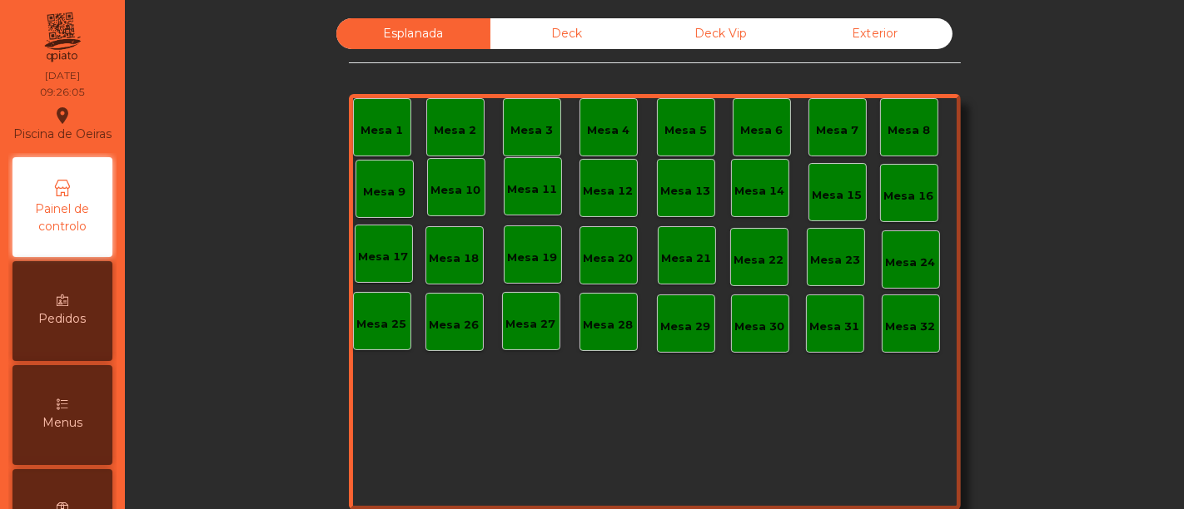
click at [539, 28] on div "Deck" at bounding box center [567, 33] width 154 height 31
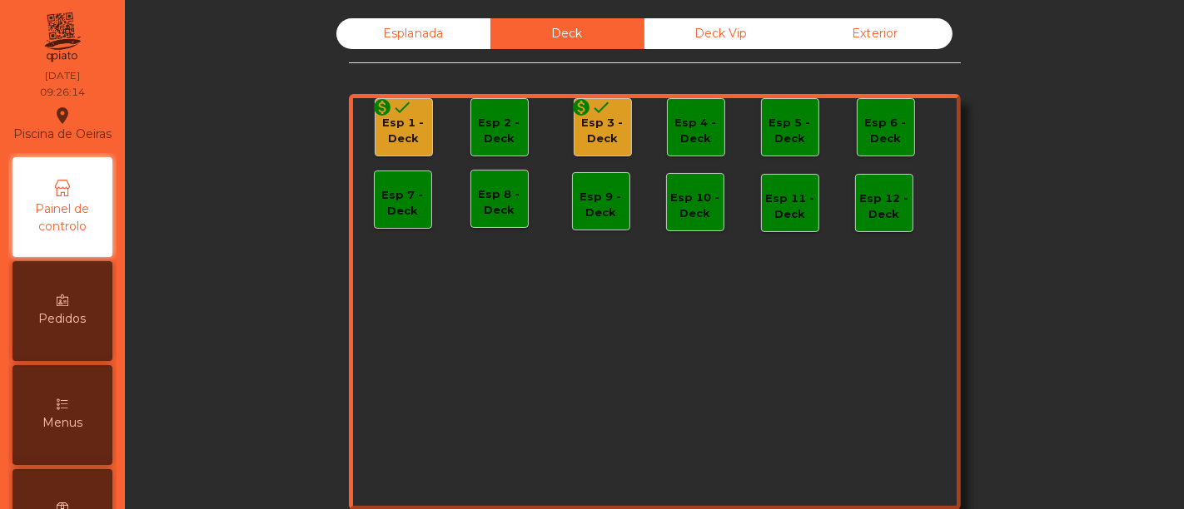
click at [378, 131] on div "Esp 1 - Deck" at bounding box center [403, 131] width 57 height 32
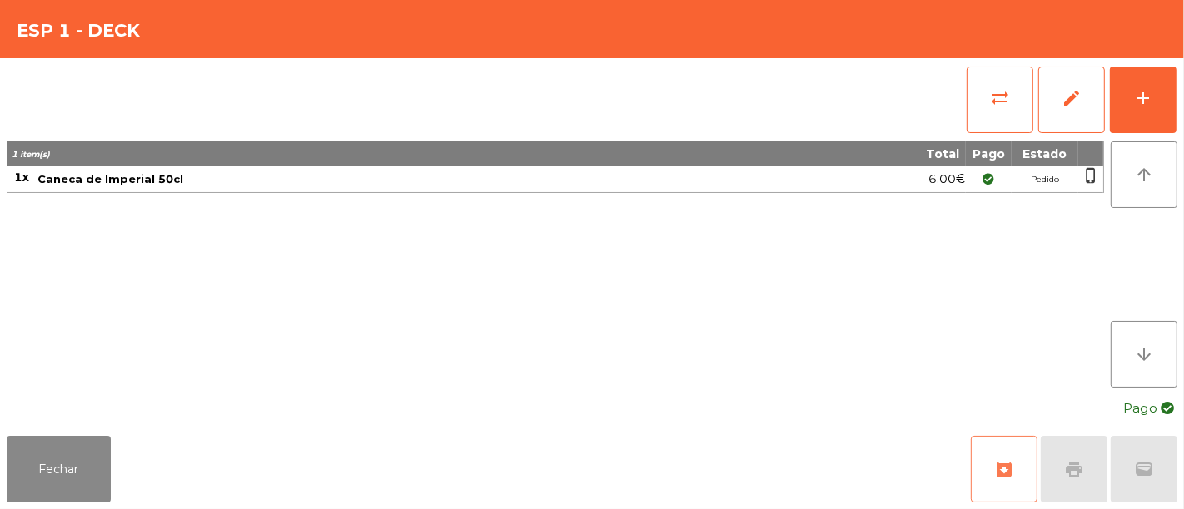
click at [991, 471] on button "archive" at bounding box center [1004, 469] width 67 height 67
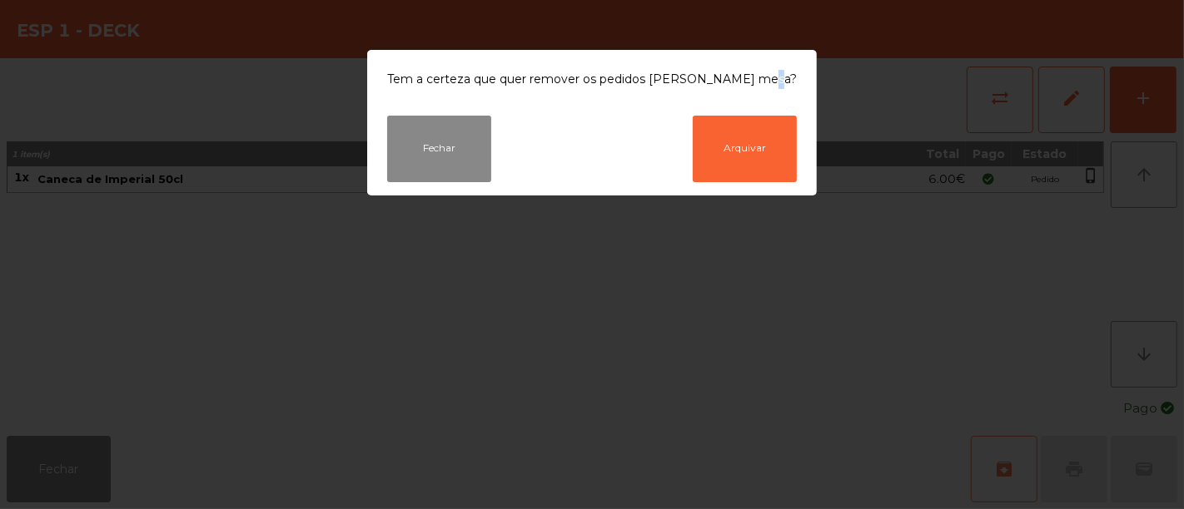
click at [991, 471] on ngb-modal-window "Tem a certeza que quer remover os pedidos [PERSON_NAME] mesa? Fechar Arquivar" at bounding box center [592, 254] width 1184 height 509
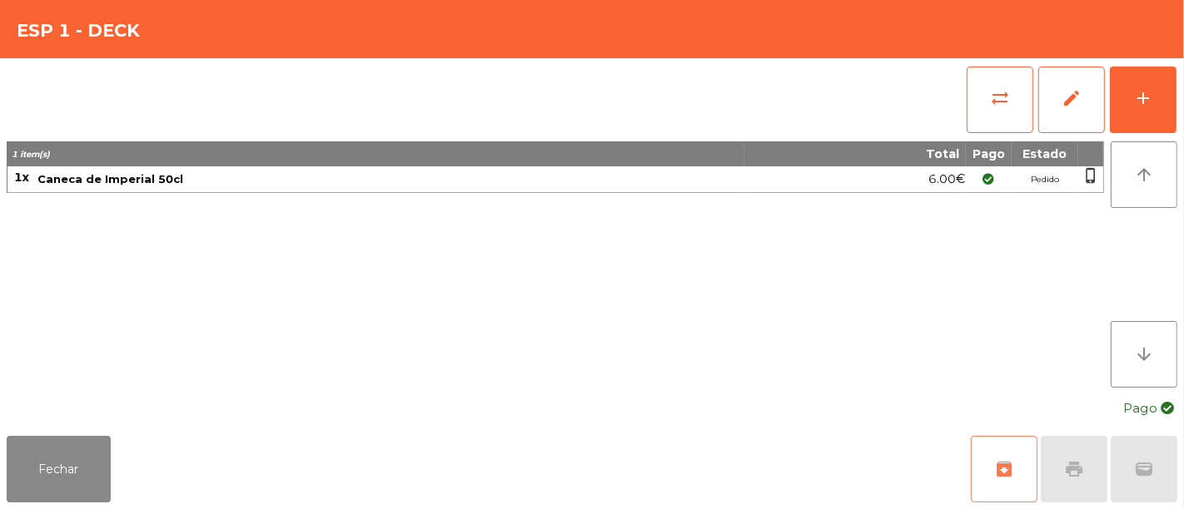
click at [1011, 469] on span "archive" at bounding box center [1004, 470] width 20 height 20
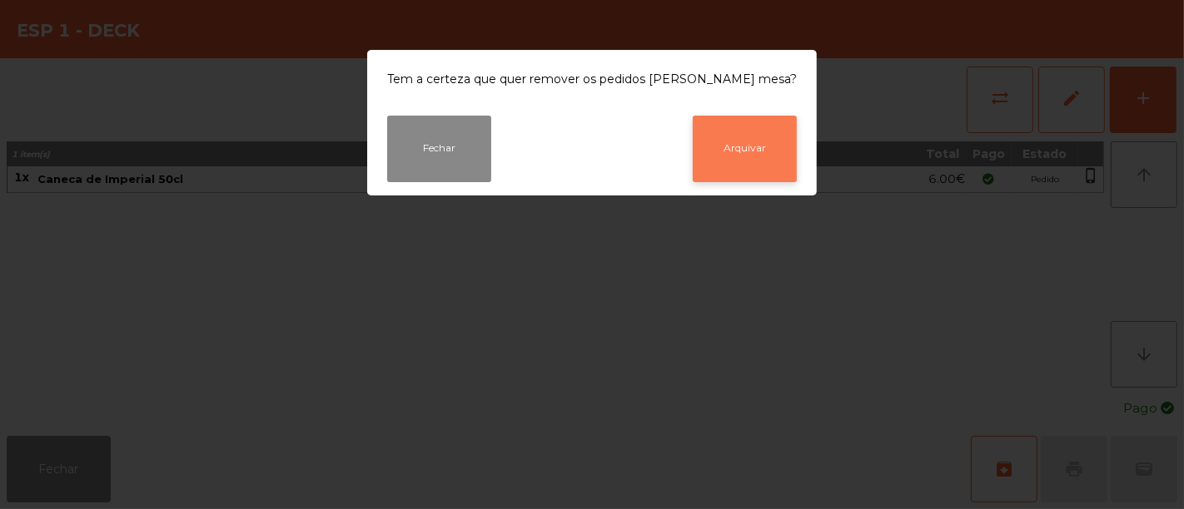
click at [725, 146] on button "Arquivar" at bounding box center [745, 149] width 104 height 67
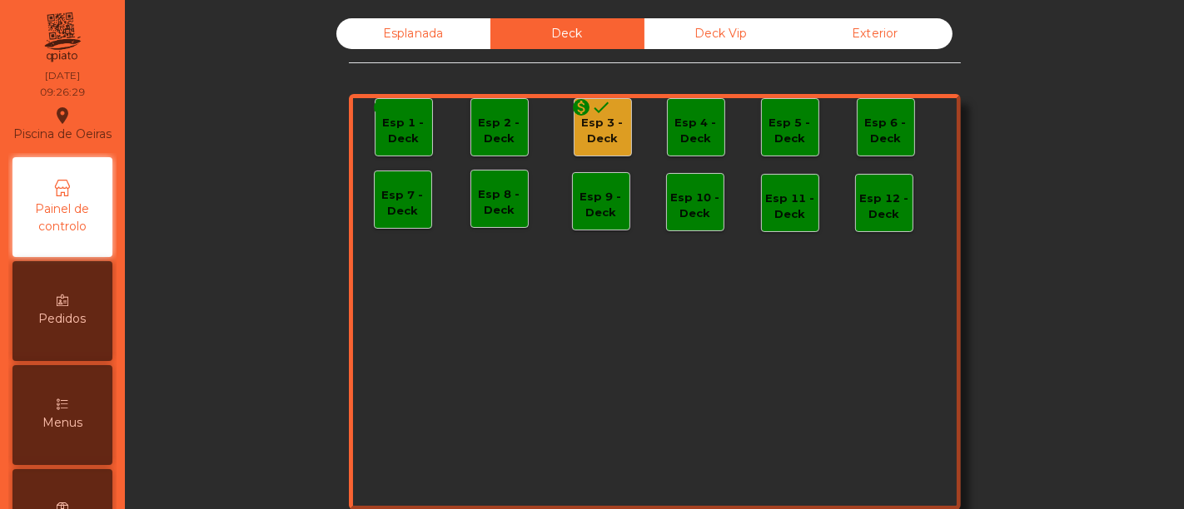
click at [593, 117] on div "monetization_on done" at bounding box center [592, 109] width 40 height 25
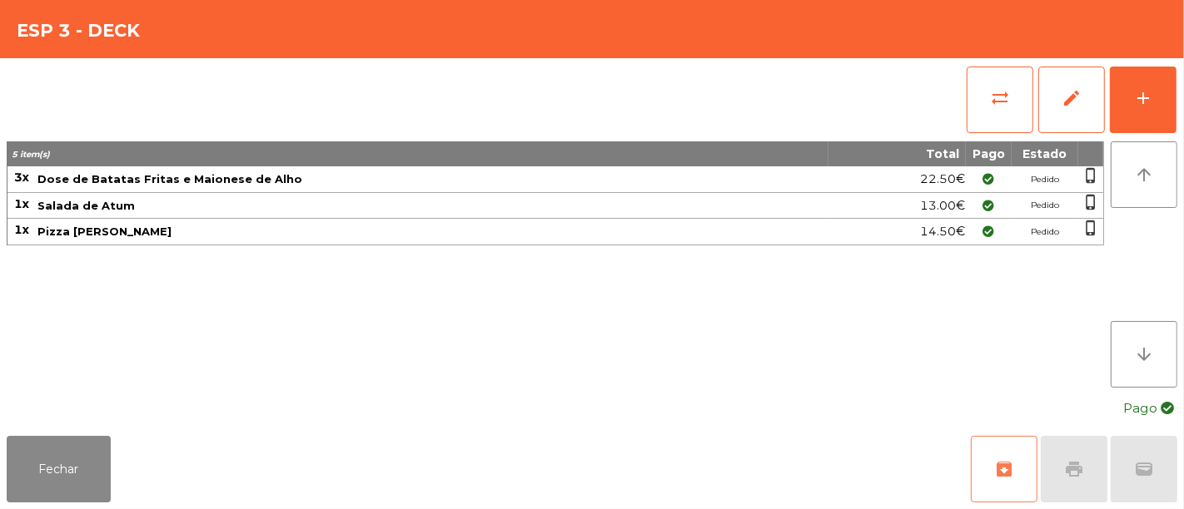
click at [1016, 460] on button "archive" at bounding box center [1004, 469] width 67 height 67
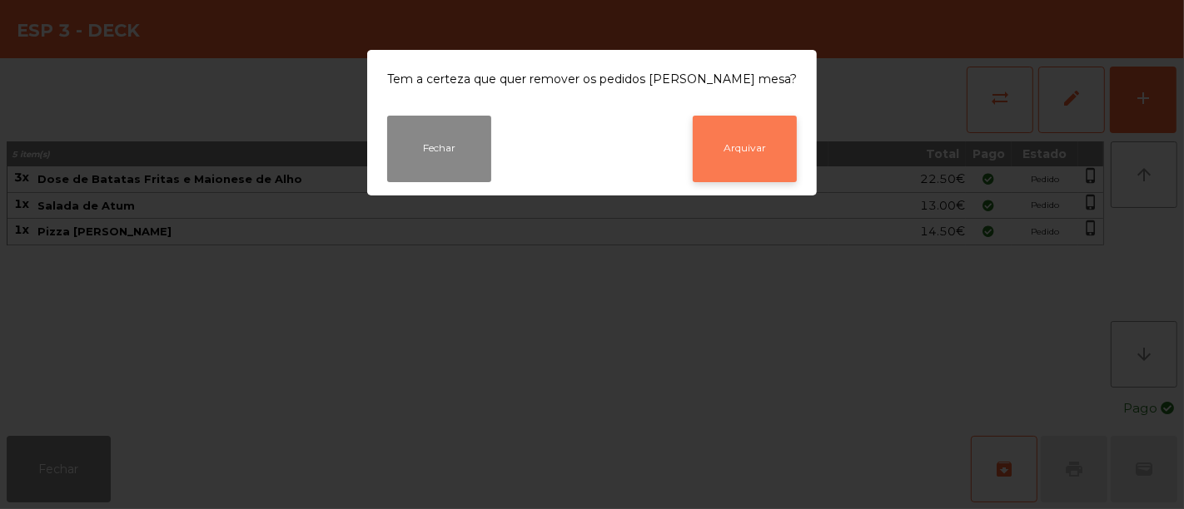
click at [743, 137] on button "Arquivar" at bounding box center [745, 149] width 104 height 67
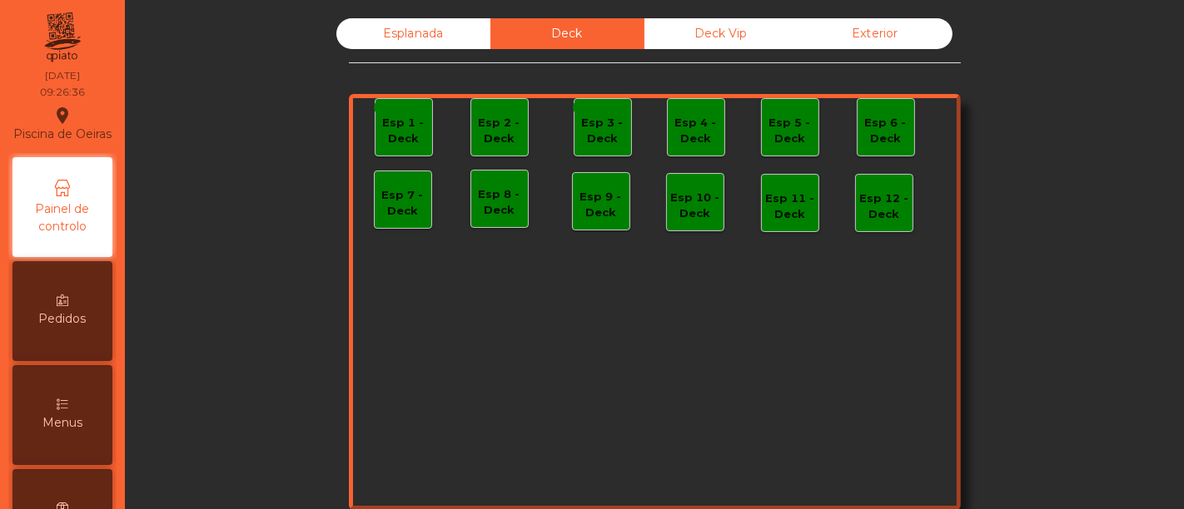
click at [725, 34] on div "Deck Vip" at bounding box center [721, 33] width 154 height 31
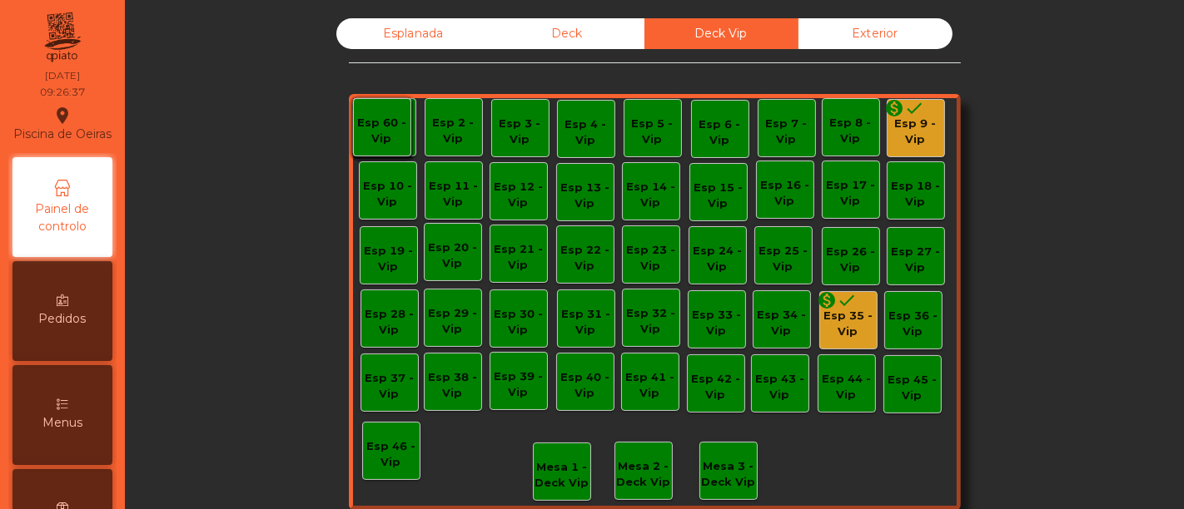
click at [725, 34] on div "Deck Vip" at bounding box center [721, 33] width 154 height 31
click at [909, 118] on div "monetization_on done" at bounding box center [905, 110] width 40 height 25
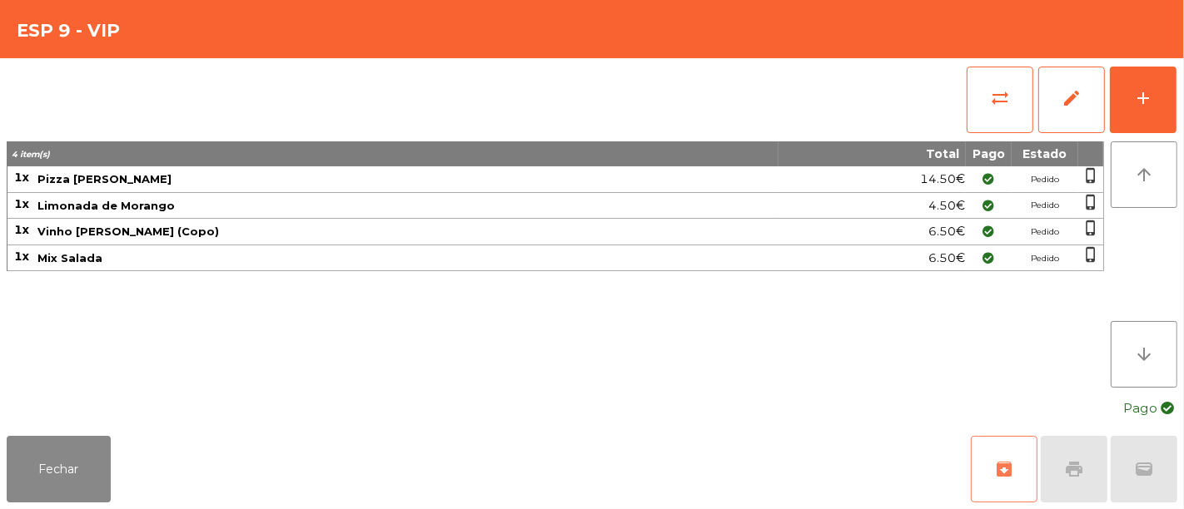
click at [1004, 465] on span "archive" at bounding box center [1004, 470] width 20 height 20
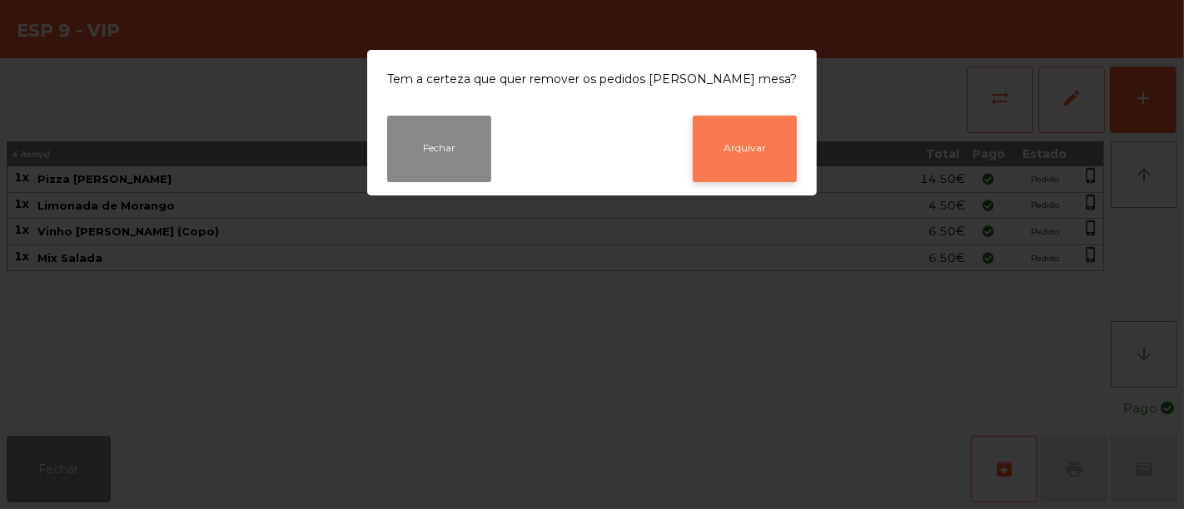
click at [723, 134] on button "Arquivar" at bounding box center [745, 149] width 104 height 67
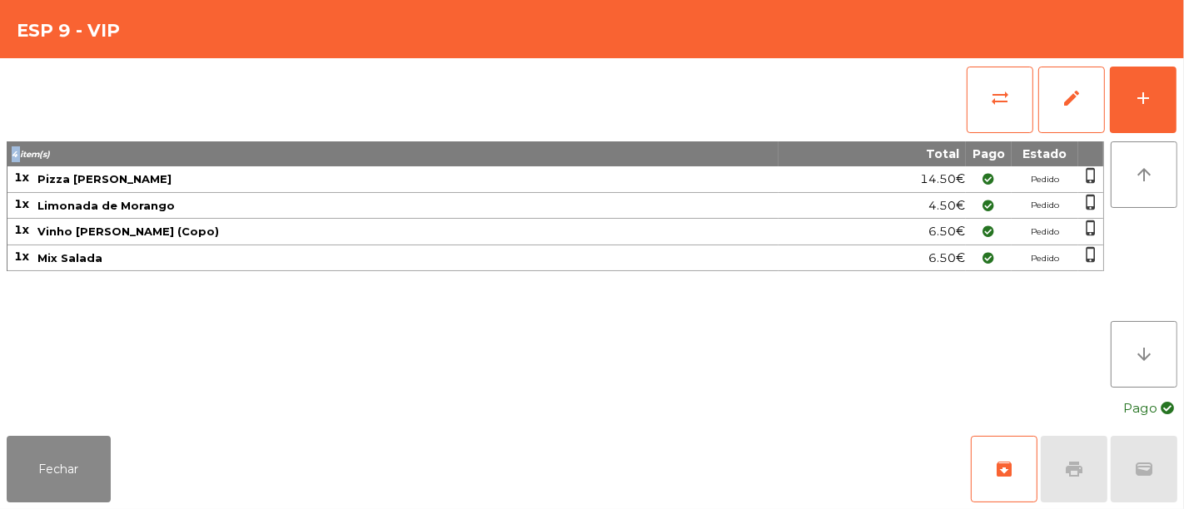
click at [723, 134] on div "sync_alt edit add" at bounding box center [592, 99] width 1170 height 83
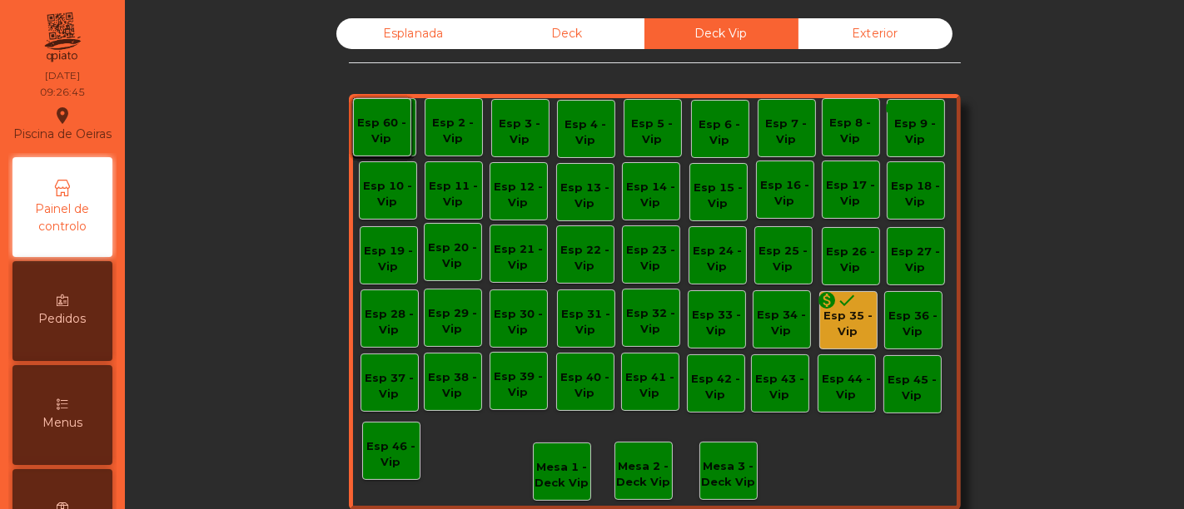
click at [847, 317] on div "Esp 35 - Vip" at bounding box center [848, 324] width 57 height 32
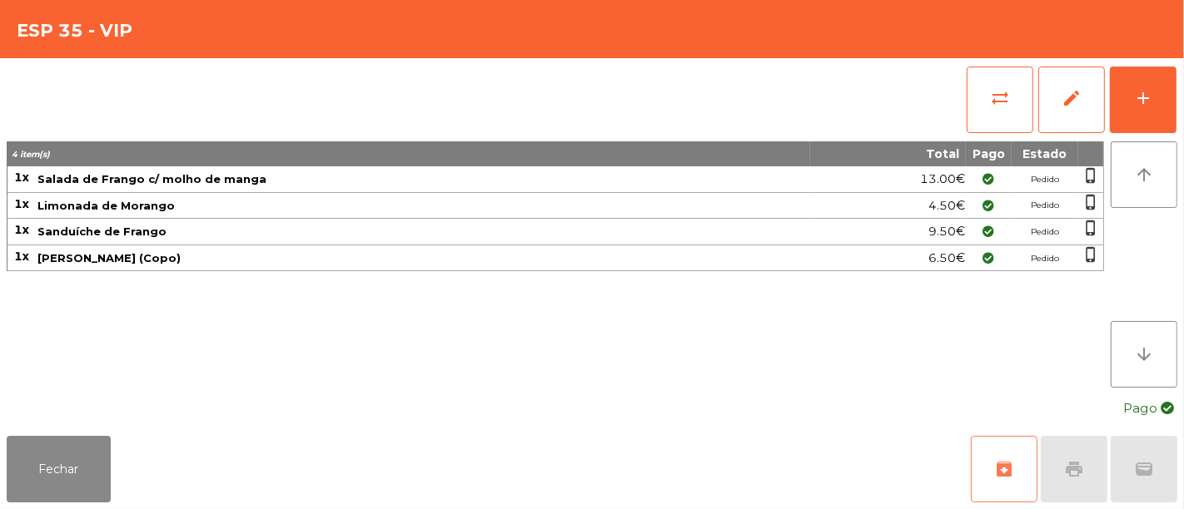
click at [1005, 467] on span "archive" at bounding box center [1004, 470] width 20 height 20
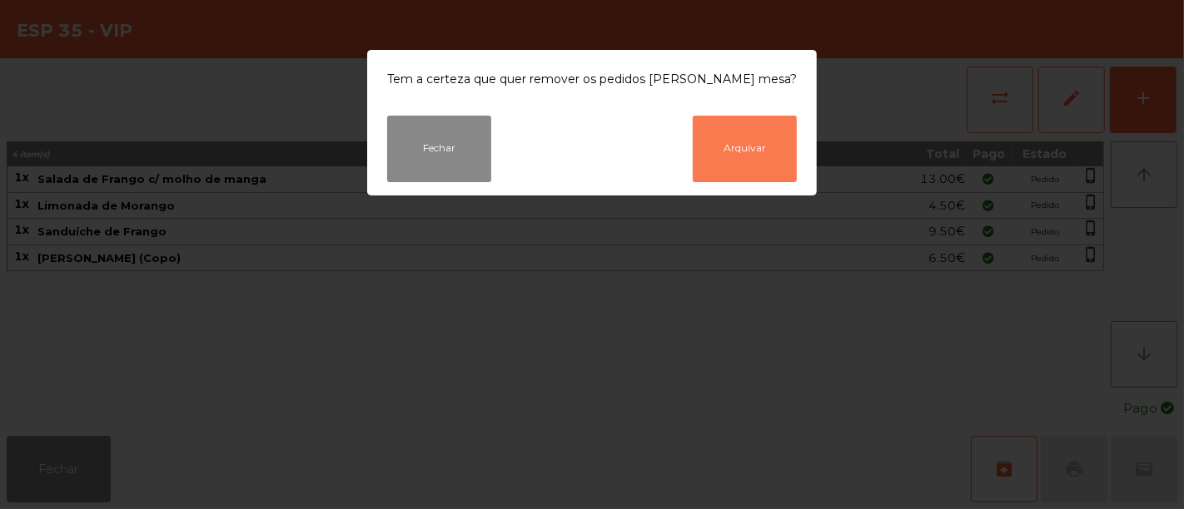
click at [739, 122] on button "Arquivar" at bounding box center [745, 149] width 104 height 67
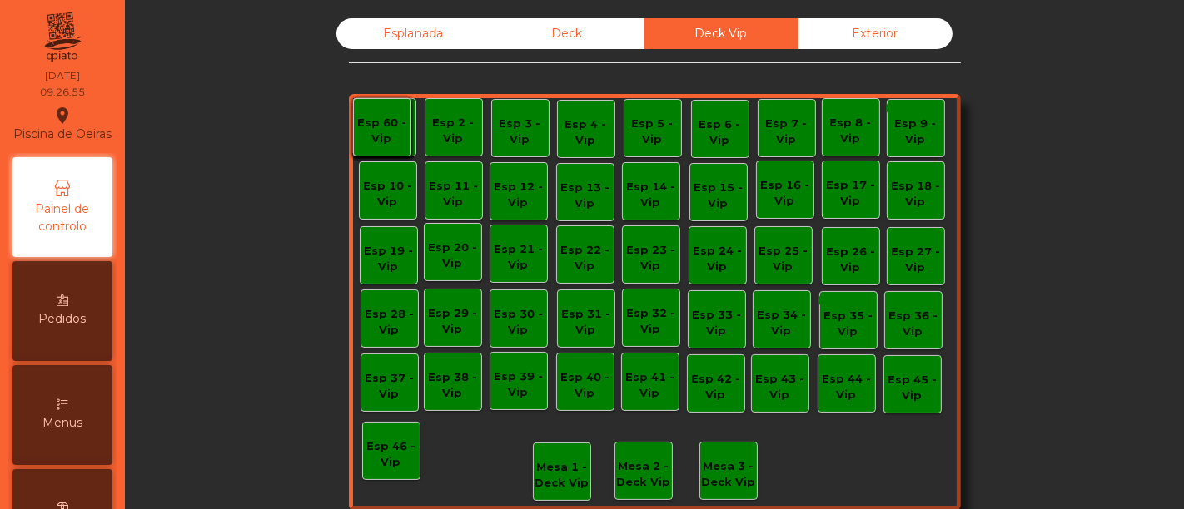
click at [407, 36] on div "Esplanada" at bounding box center [413, 33] width 154 height 31
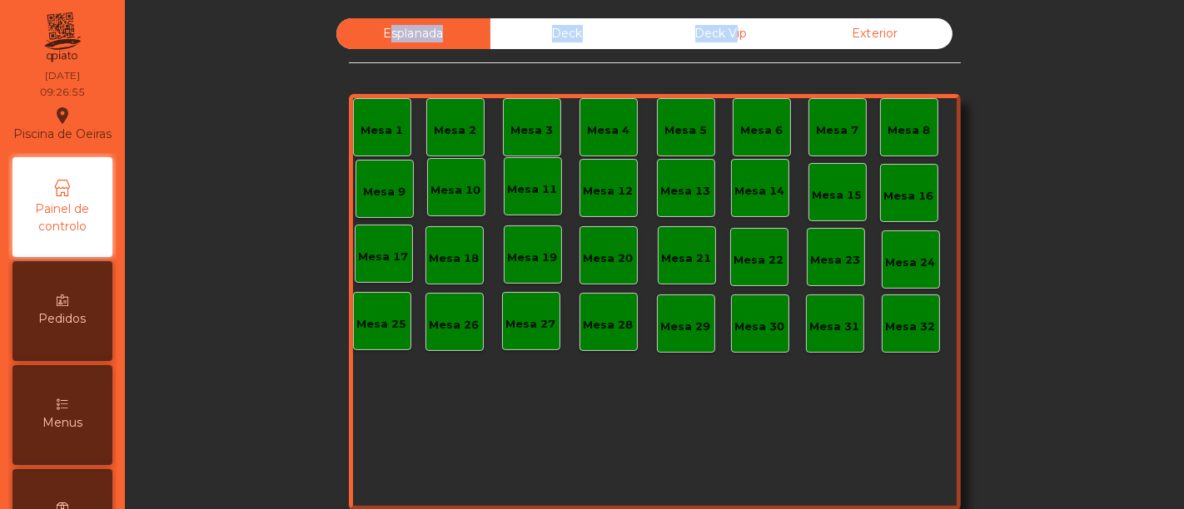
click at [407, 36] on div "Esplanada" at bounding box center [413, 33] width 154 height 31
click at [308, 98] on div "Esplanada Deck Deck Vip Exterior Mesa 1 Mesa 2 Mesa 3 Mesa 4 [GEOGRAPHIC_DATA] …" at bounding box center [654, 281] width 1014 height 527
